Goal: Answer question/provide support: Share knowledge or assist other users

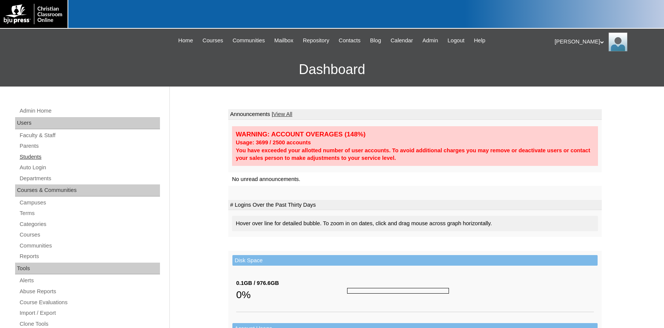
click at [32, 156] on link "Students" at bounding box center [89, 156] width 141 height 9
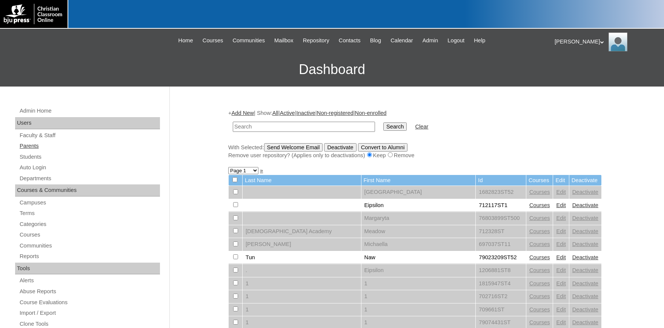
click at [32, 146] on link "Parents" at bounding box center [89, 145] width 141 height 9
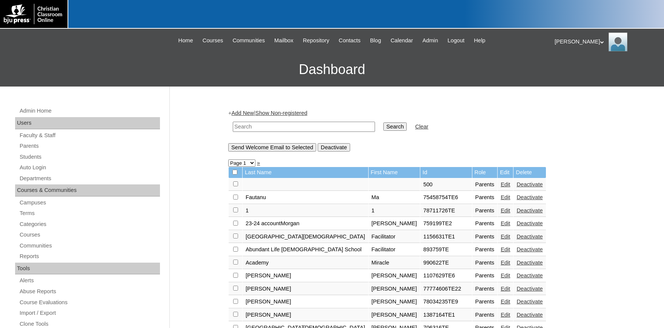
paste input "cathy.cisneros@att.net"
type input "cathy.cisneros@att.net"
click at [384, 127] on input "Search" at bounding box center [395, 126] width 23 height 8
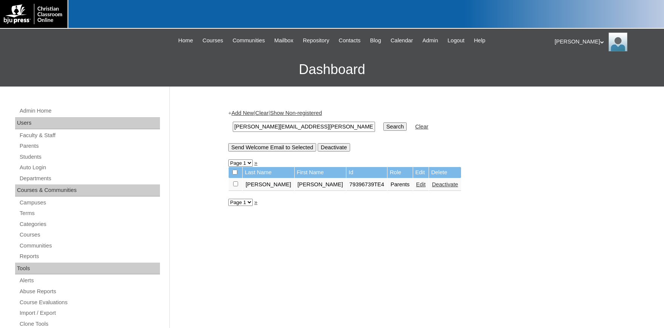
click at [235, 185] on input "checkbox" at bounding box center [235, 183] width 5 height 5
checkbox input "true"
click at [282, 151] on input "Send Welcome Email to Selected" at bounding box center [272, 147] width 88 height 8
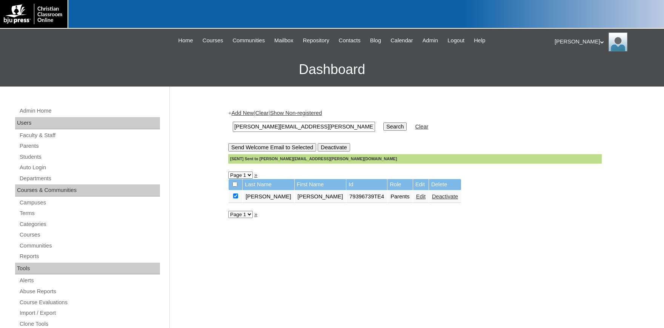
drag, startPoint x: 304, startPoint y: 125, endPoint x: 197, endPoint y: 125, distance: 106.1
click at [233, 125] on input "cathy.cisneros@att.net" at bounding box center [304, 127] width 142 height 10
paste input "bjscudder20@yahoo.com"
type input "bjscudder20@yahoo.com"
click at [385, 129] on input "Search" at bounding box center [395, 126] width 23 height 8
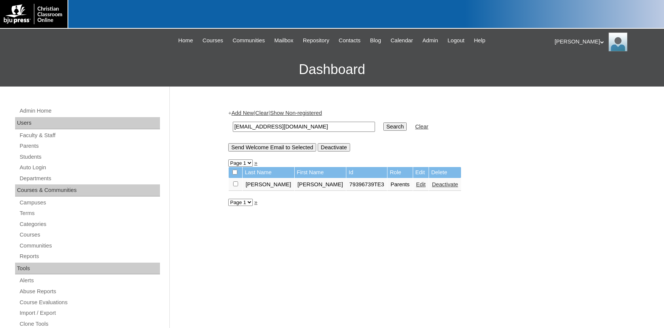
drag, startPoint x: 235, startPoint y: 186, endPoint x: 247, endPoint y: 153, distance: 35.1
click at [235, 186] on input "checkbox" at bounding box center [235, 183] width 5 height 5
checkbox input "true"
click at [256, 146] on input "Send Welcome Email to Selected" at bounding box center [272, 147] width 88 height 8
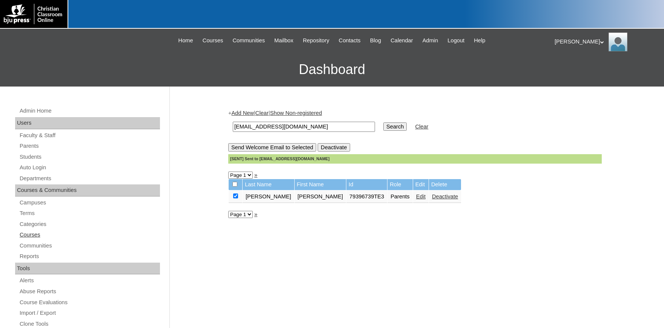
click at [31, 236] on link "Courses" at bounding box center [89, 234] width 141 height 9
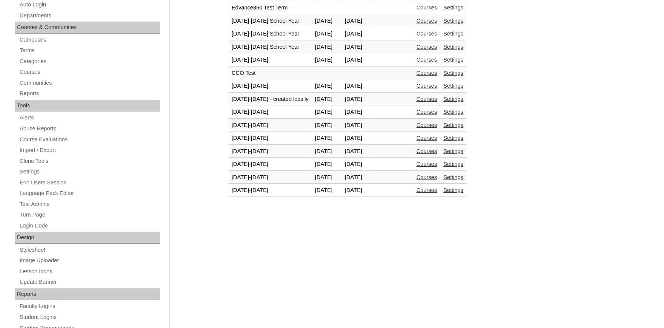
scroll to position [208, 0]
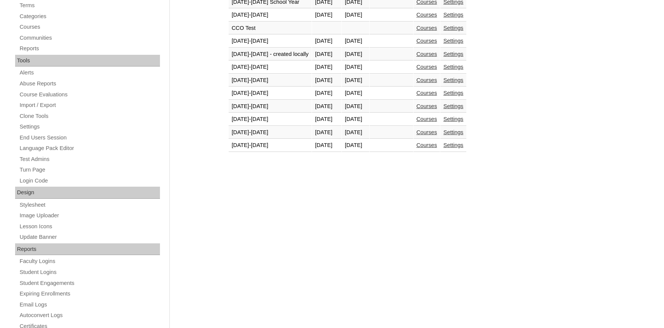
click at [438, 146] on link "Courses" at bounding box center [427, 145] width 21 height 6
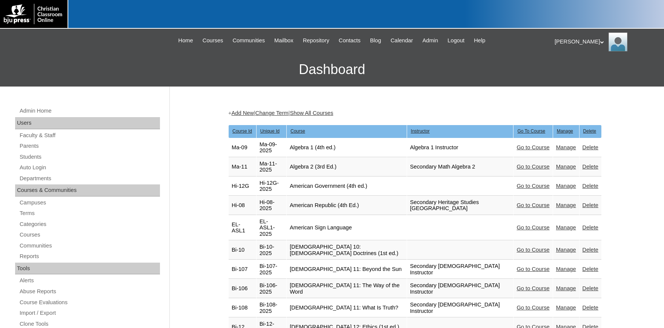
click at [533, 224] on link "Go to Course" at bounding box center [533, 227] width 33 height 6
